Goal: Find specific page/section: Find specific page/section

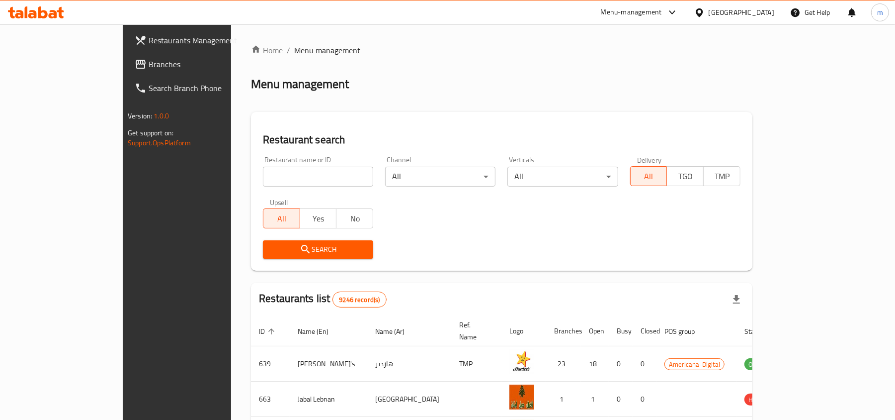
click at [357, 94] on div "Home / Menu management Menu management Restaurant search Restaurant name or ID …" at bounding box center [502, 364] width 502 height 640
click at [149, 64] on span "Branches" at bounding box center [207, 64] width 116 height 12
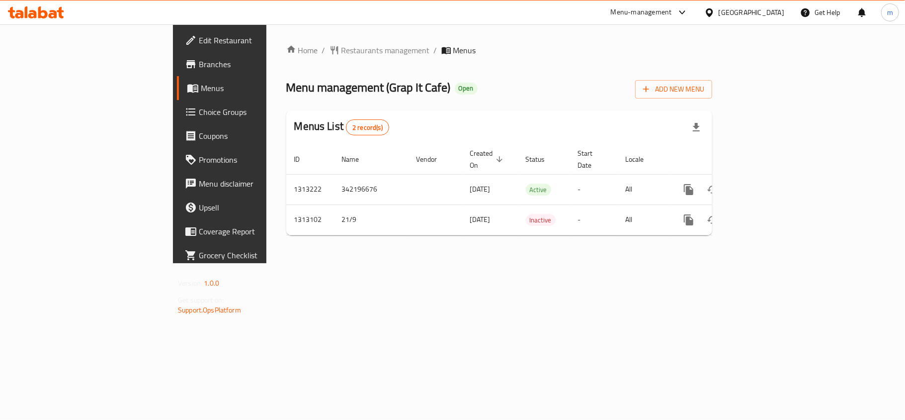
click at [417, 47] on ol "Home / Restaurants management / Menus" at bounding box center [499, 50] width 426 height 12
click at [266, 38] on div "Home / Restaurants management / Menus Menu management ( Grap It Cafe ) Open Add…" at bounding box center [499, 143] width 466 height 239
click at [341, 44] on span "Restaurants management" at bounding box center [385, 50] width 88 height 12
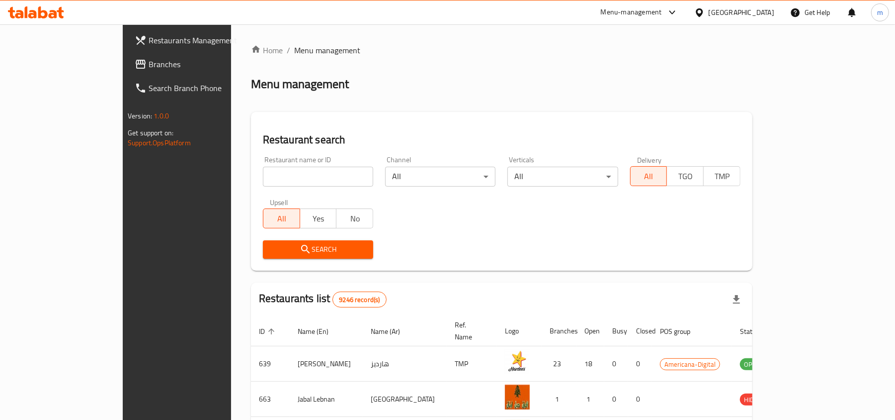
click at [263, 175] on input "search" at bounding box center [318, 177] width 110 height 20
paste input "706380"
type input "706380"
click at [271, 246] on span "Search" at bounding box center [318, 249] width 94 height 12
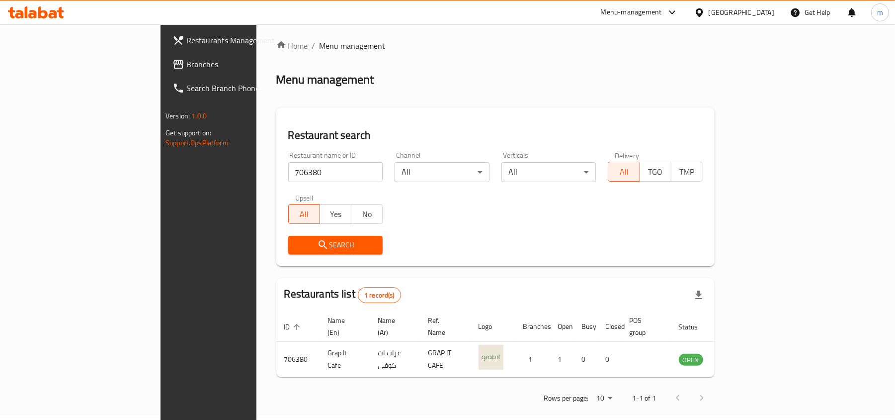
scroll to position [5, 0]
drag, startPoint x: 774, startPoint y: 230, endPoint x: 758, endPoint y: 230, distance: 15.4
click at [709, 230] on div "Search" at bounding box center [495, 244] width 426 height 30
click at [492, 42] on ol "Home / Menu management" at bounding box center [495, 45] width 438 height 12
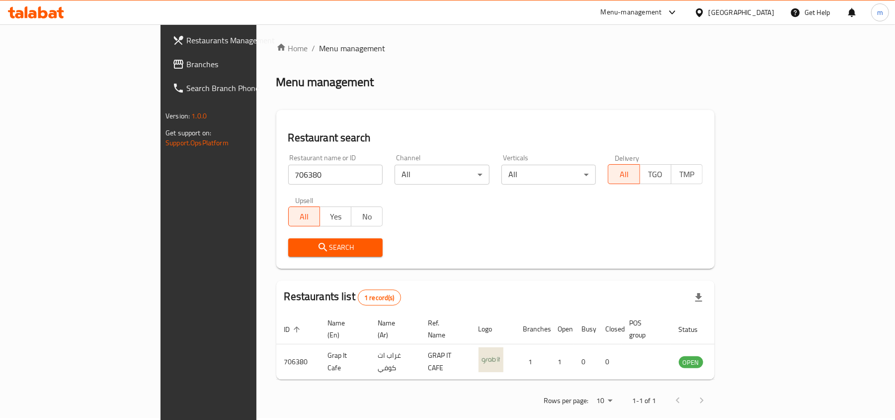
scroll to position [0, 0]
